Goal: Use online tool/utility: Use online tool/utility

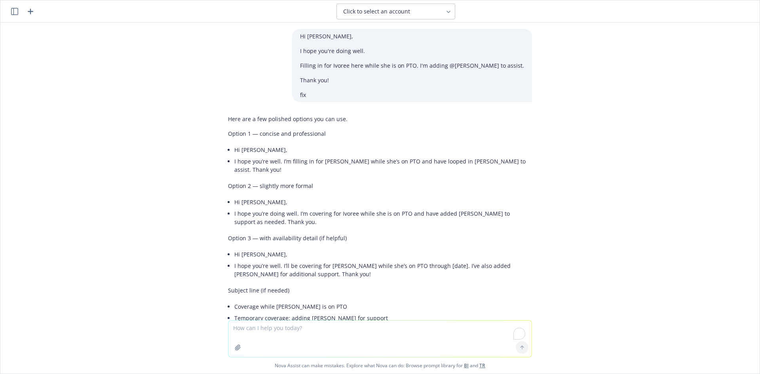
scroll to position [501, 0]
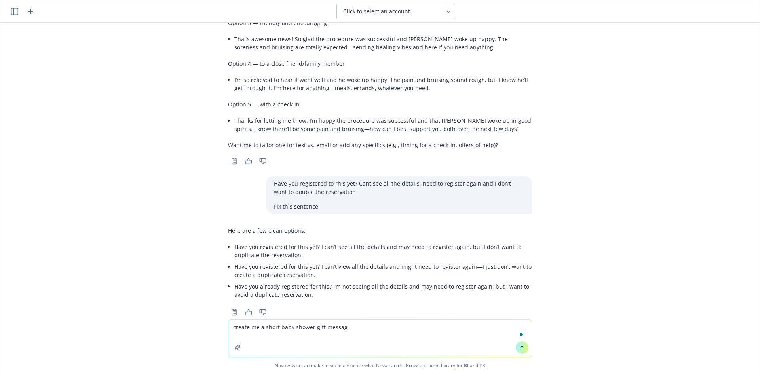
type textarea "create me a short baby shower gift message"
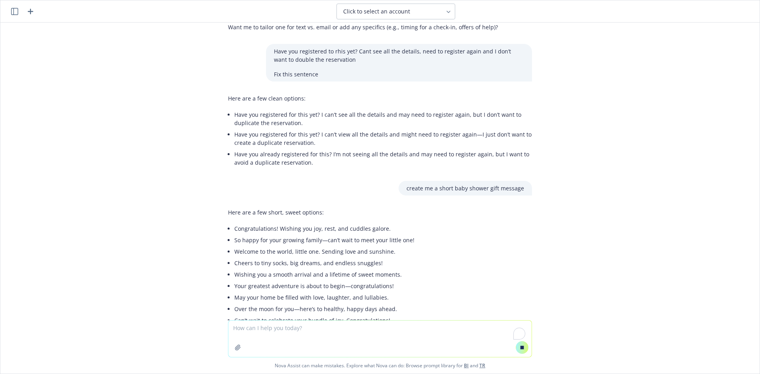
scroll to position [685, 0]
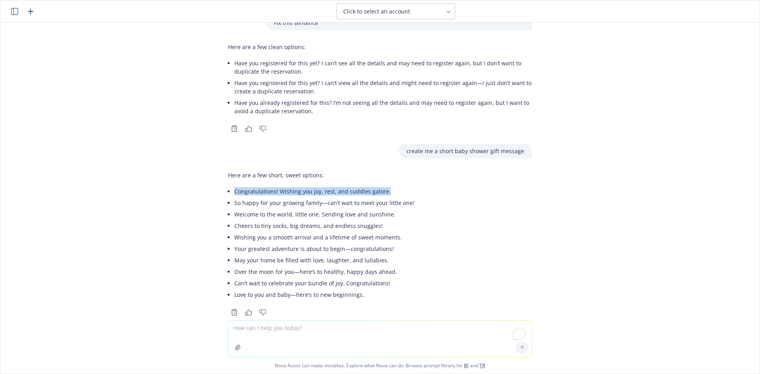
drag, startPoint x: 239, startPoint y: 174, endPoint x: 383, endPoint y: 175, distance: 144.0
click at [383, 186] on li "Congratulations! Wishing you joy, rest, and cuddles galore." at bounding box center [324, 191] width 180 height 11
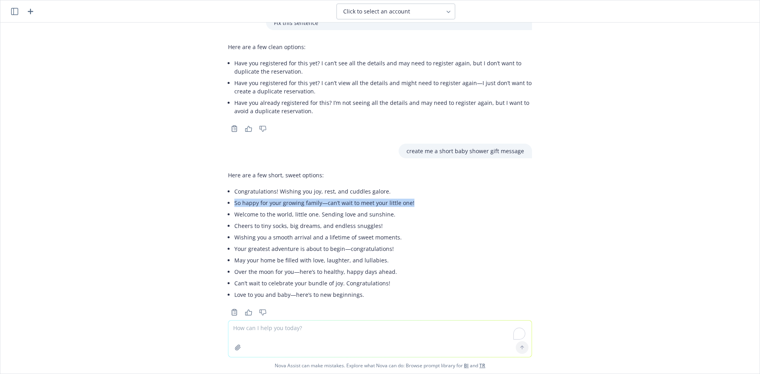
drag, startPoint x: 224, startPoint y: 190, endPoint x: 407, endPoint y: 186, distance: 183.6
click at [407, 186] on div "Here are a few short, sweet options: Congratulations! Wishing you joy, rest, an…" at bounding box center [380, 236] width 304 height 136
copy li "So happy for your growing family—can’t wait to meet your little one!"
click at [267, 208] on li "Welcome to the world, little one. Sending love and sunshine." at bounding box center [324, 213] width 180 height 11
click at [253, 186] on li "Congratulations! Wishing you joy, rest, and cuddles galore." at bounding box center [324, 191] width 180 height 11
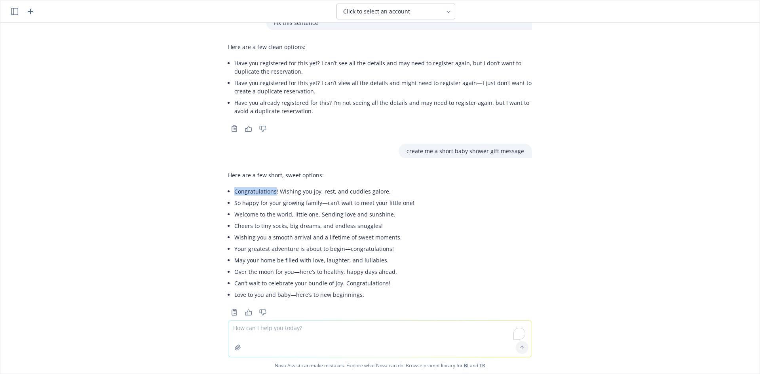
click at [253, 186] on li "Congratulations! Wishing you joy, rest, and cuddles galore." at bounding box center [324, 191] width 180 height 11
copy li "Congratulations"
